Goal: Information Seeking & Learning: Learn about a topic

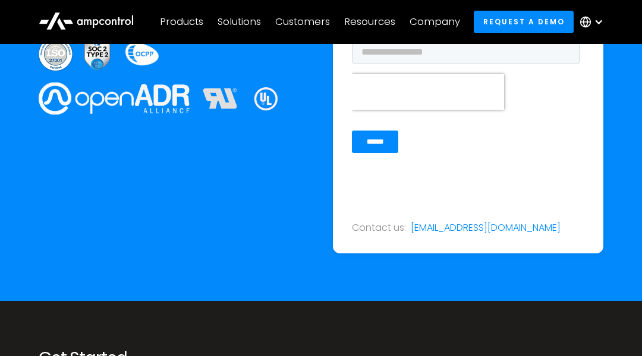
scroll to position [5110, 0]
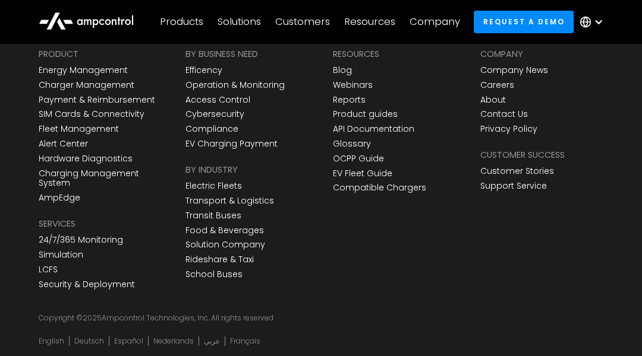
scroll to position [4622, 0]
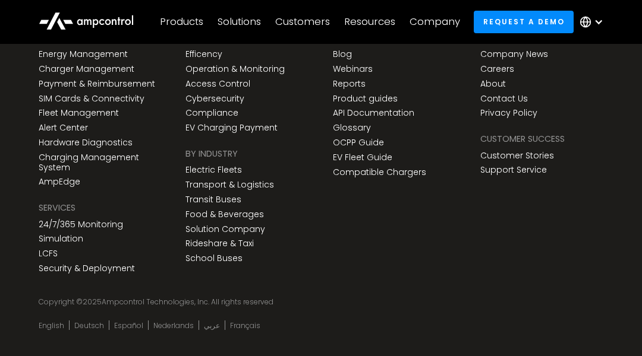
scroll to position [4165, 0]
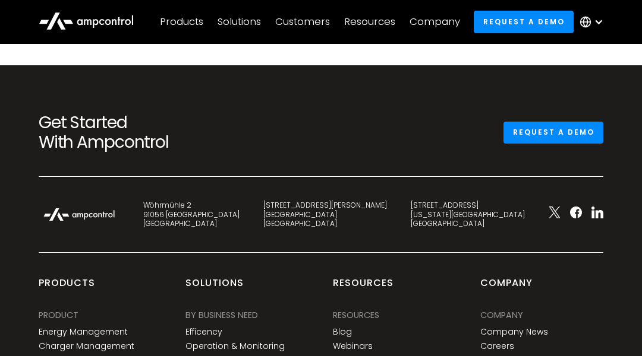
scroll to position [4110, 0]
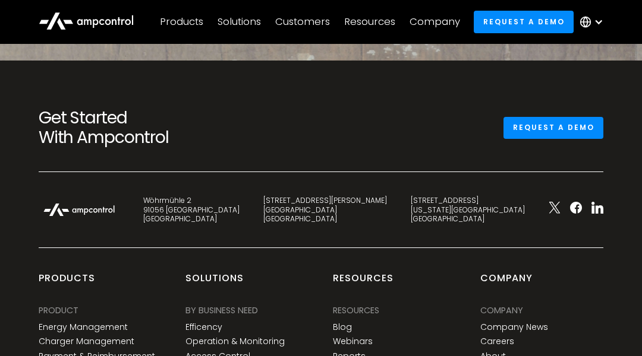
scroll to position [4848, 0]
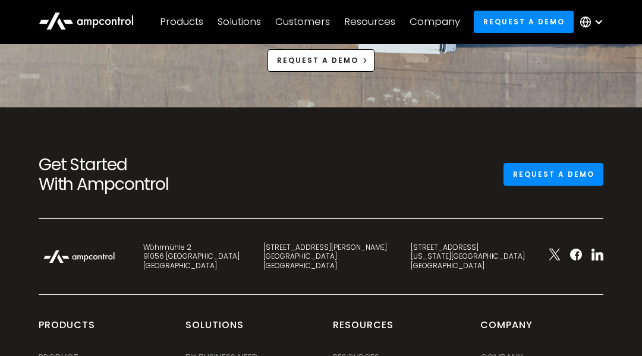
scroll to position [4811, 0]
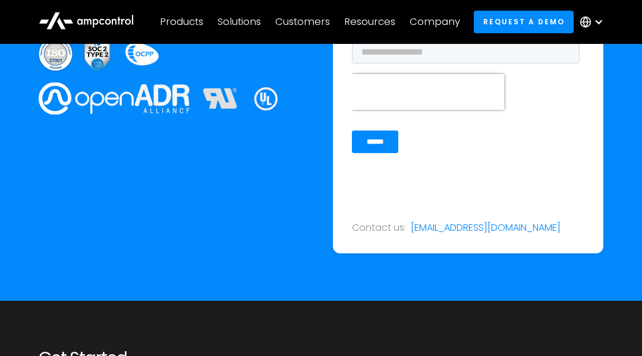
scroll to position [5110, 0]
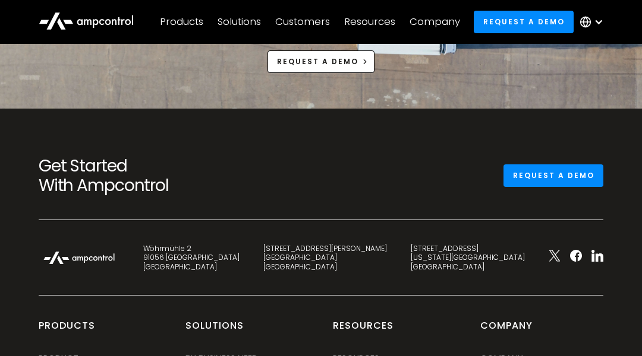
scroll to position [4912, 0]
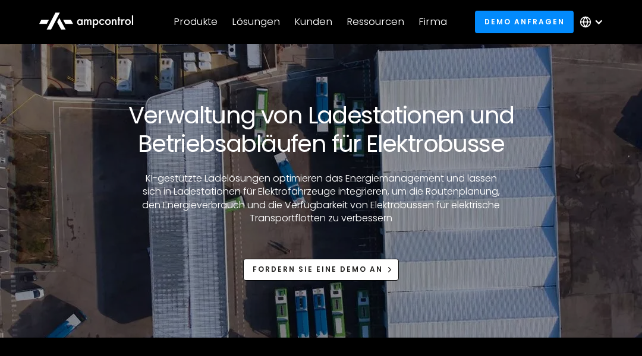
scroll to position [4719, 0]
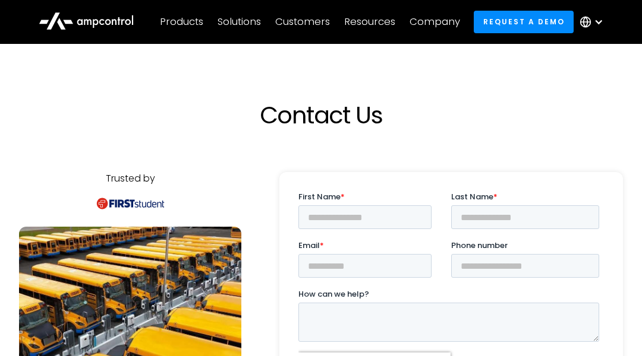
scroll to position [997, 0]
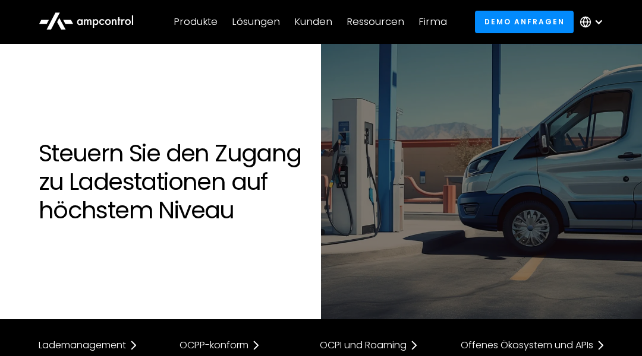
scroll to position [4809, 0]
